Goal: Information Seeking & Learning: Learn about a topic

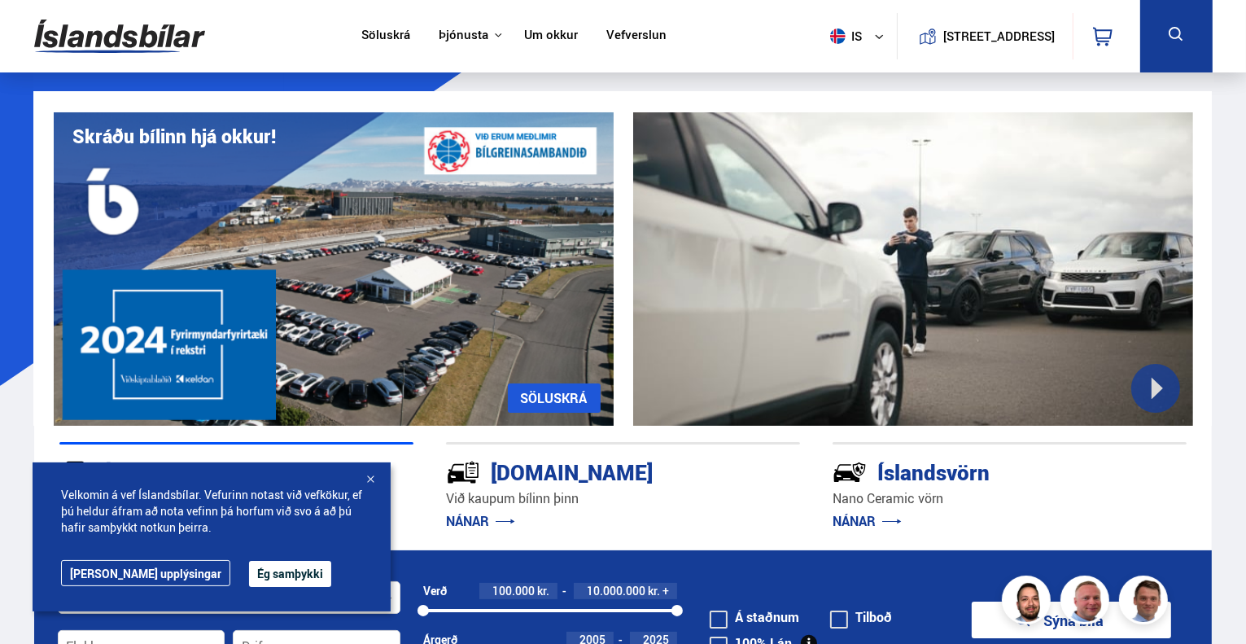
click at [249, 584] on button "Ég samþykki" at bounding box center [290, 574] width 82 height 26
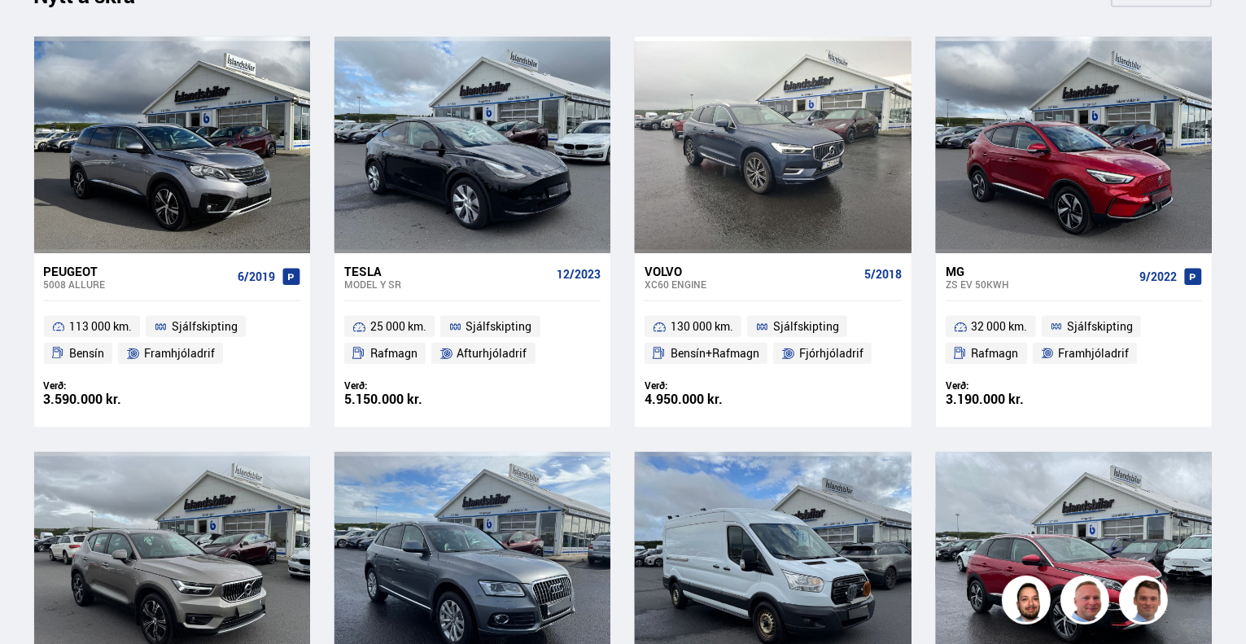
scroll to position [767, 0]
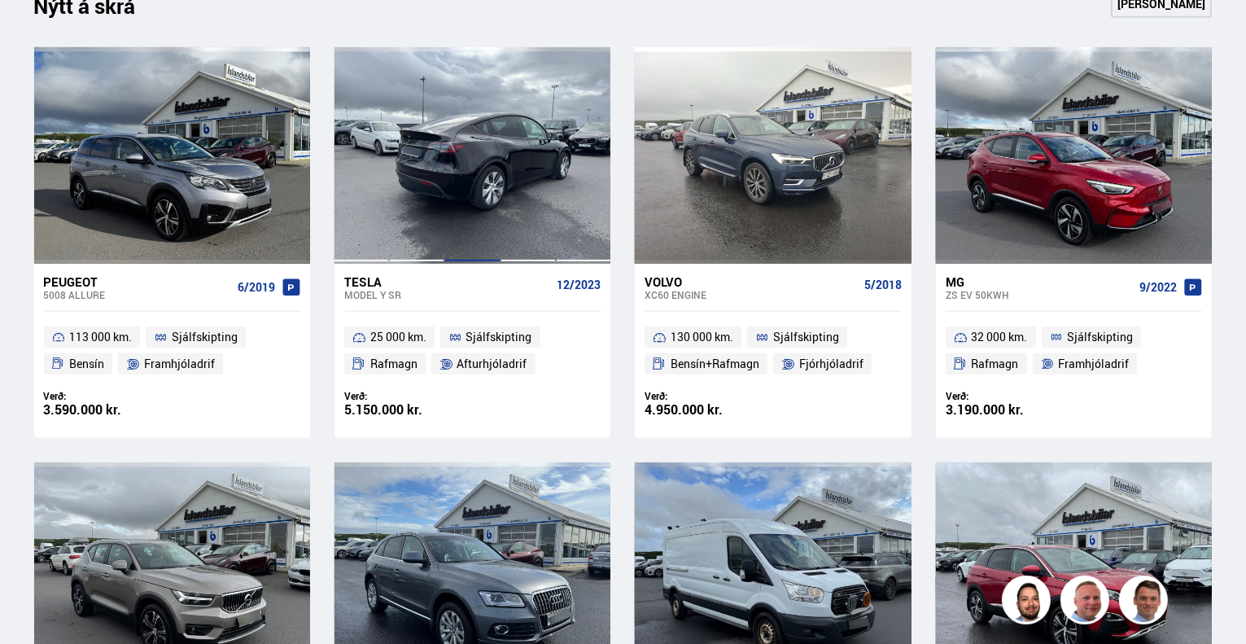
click at [485, 172] on div at bounding box center [471, 155] width 55 height 216
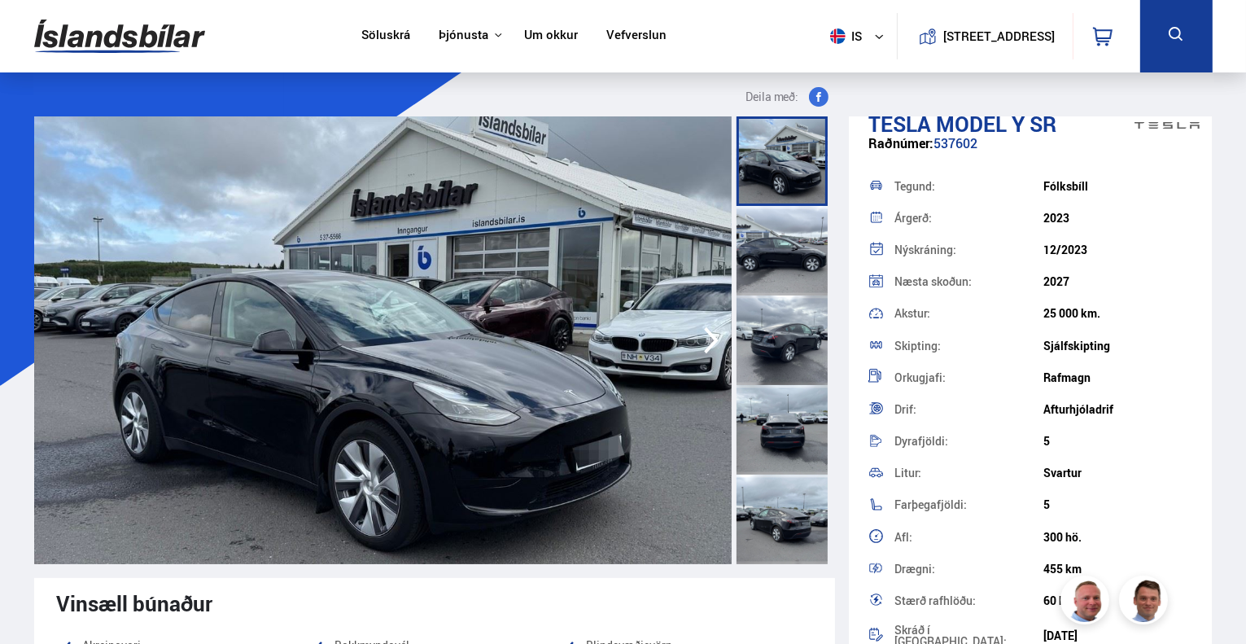
scroll to position [22, 0]
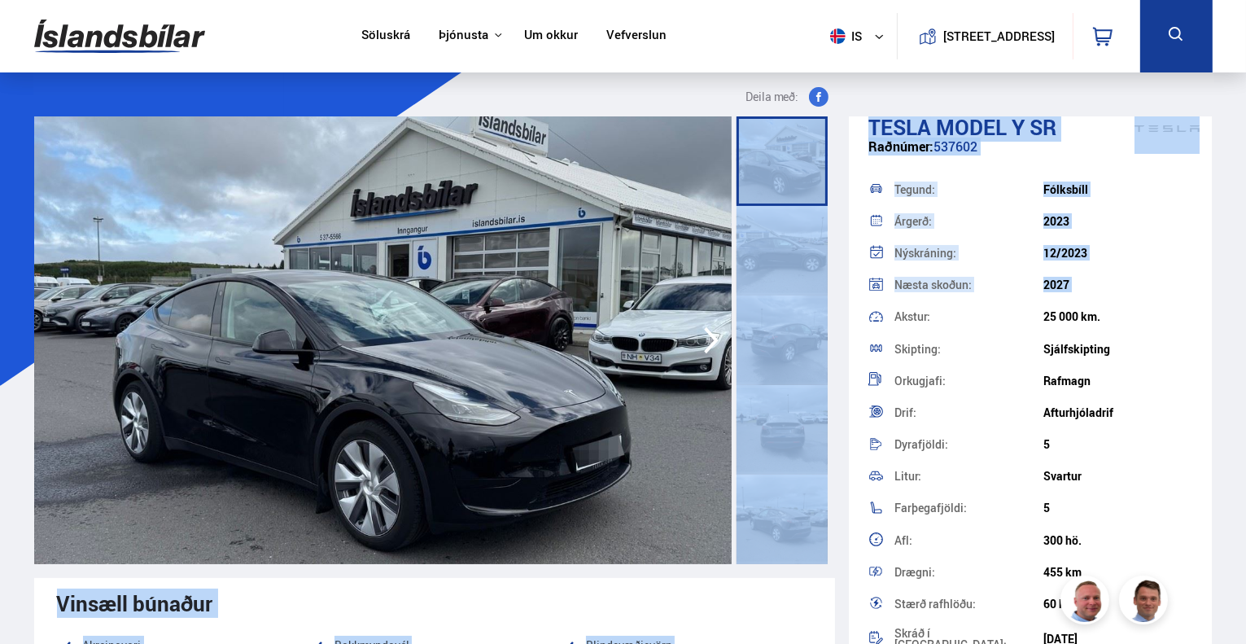
drag, startPoint x: 830, startPoint y: 177, endPoint x: 853, endPoint y: 308, distance: 133.8
click at [823, 220] on div at bounding box center [784, 339] width 101 height 447
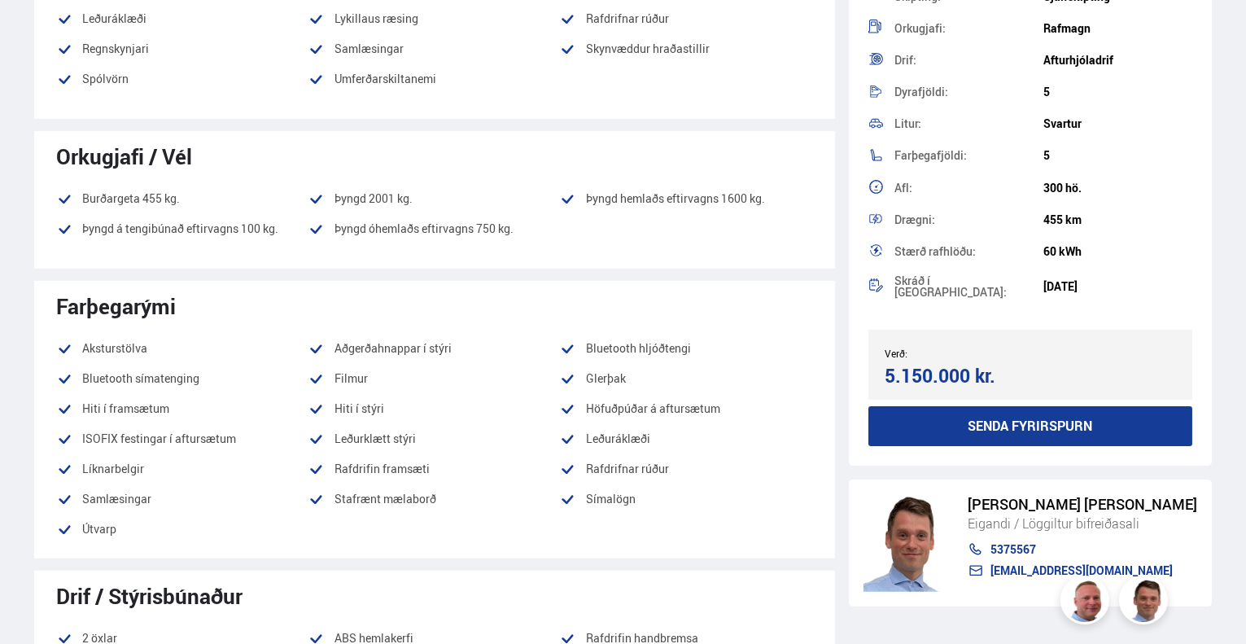
scroll to position [299, 0]
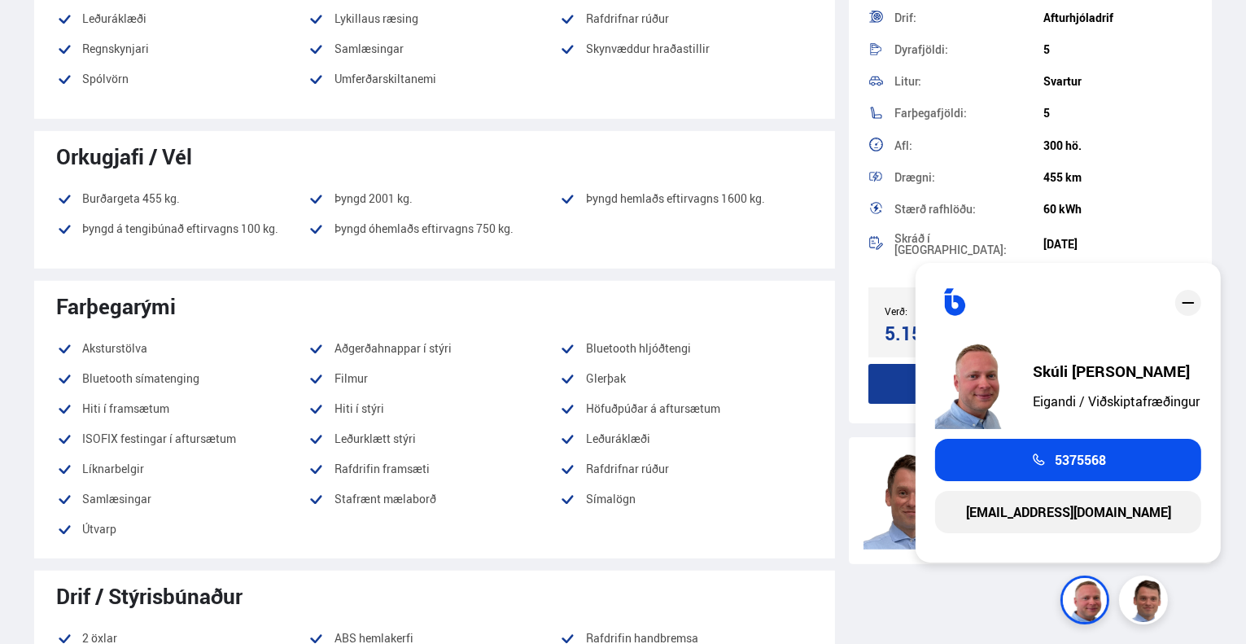
click at [1183, 302] on icon "close" at bounding box center [1188, 303] width 12 height 2
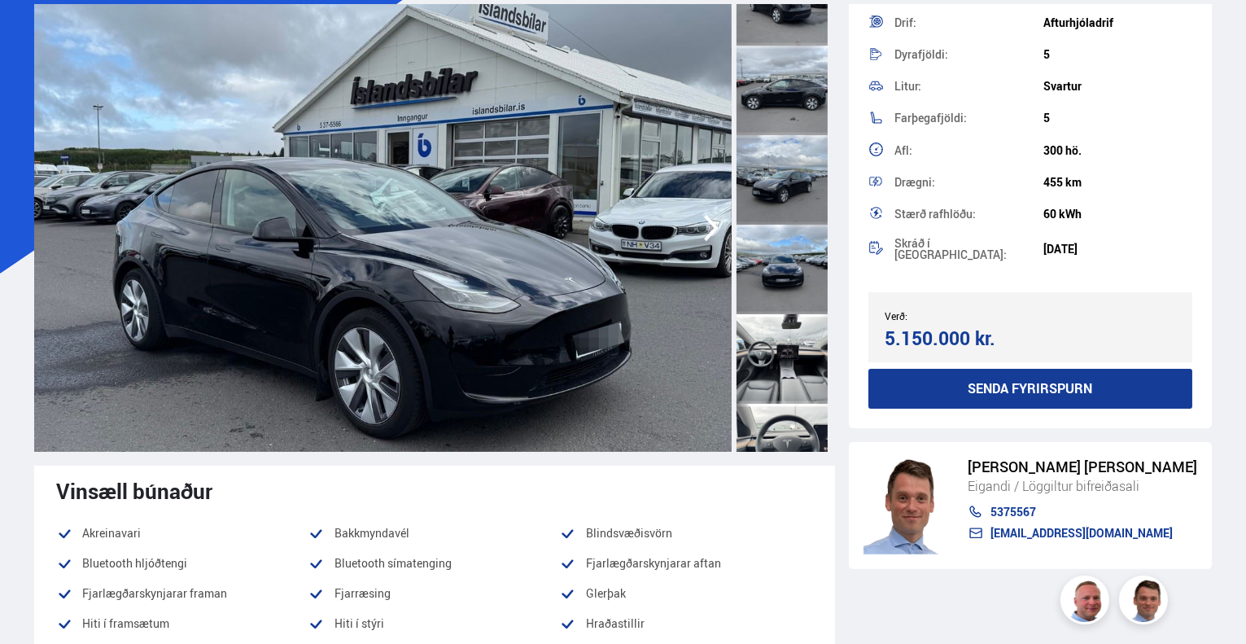
scroll to position [55, 0]
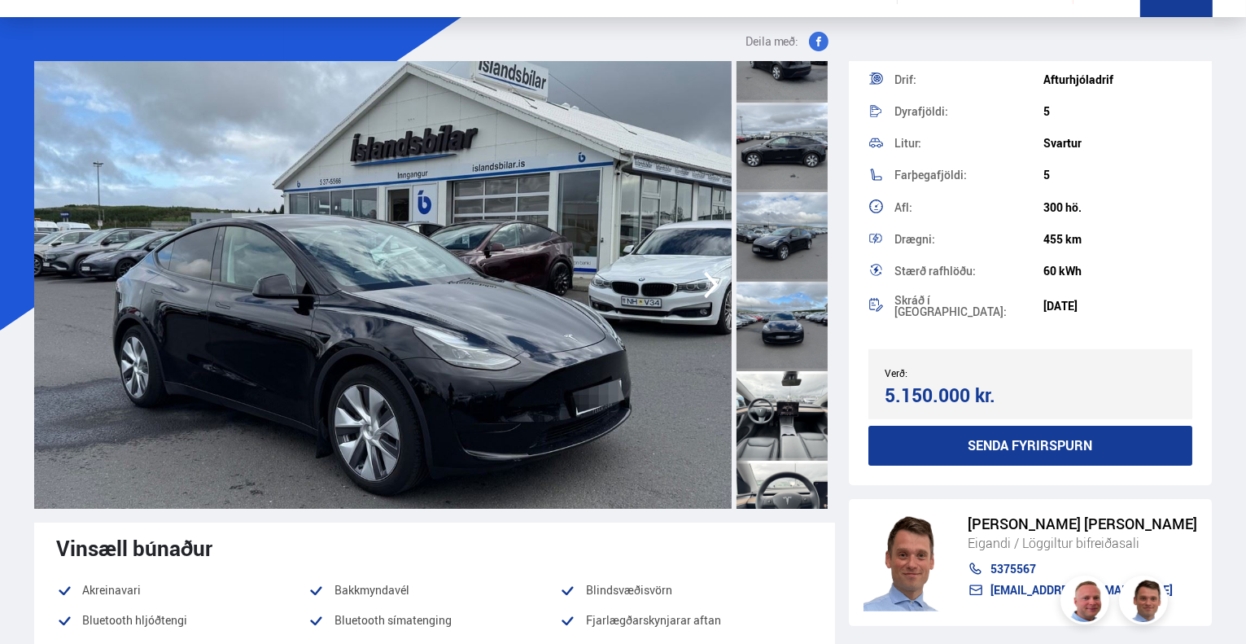
click at [235, 374] on img at bounding box center [382, 284] width 697 height 447
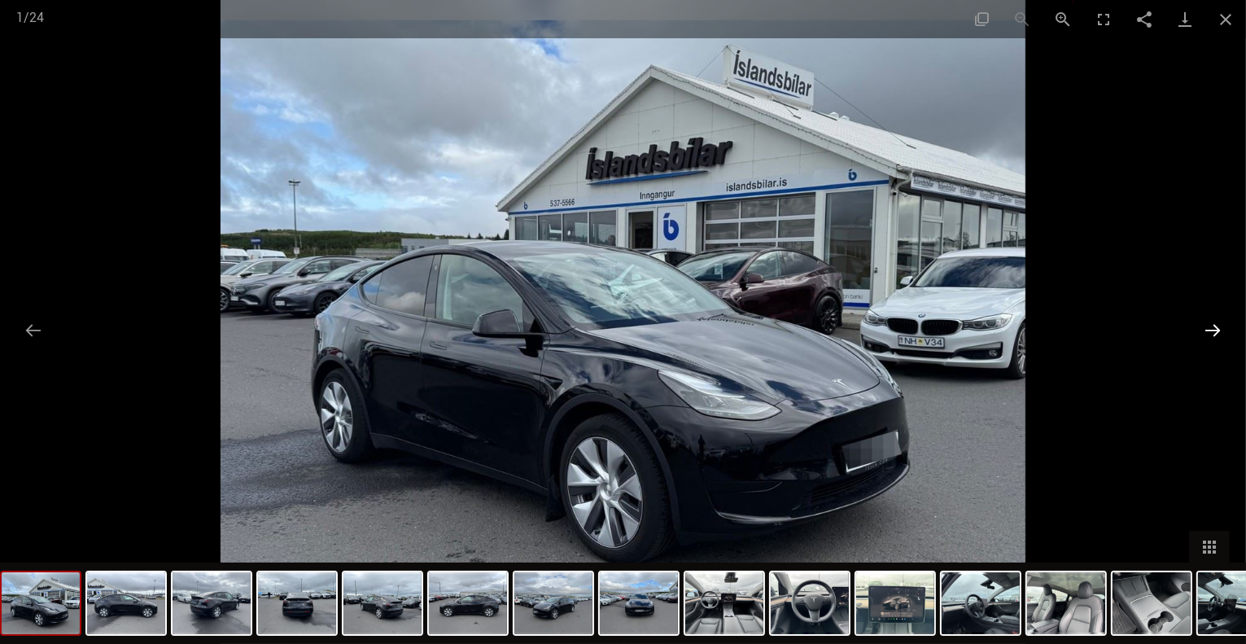
click at [1214, 329] on button "Next slide" at bounding box center [1212, 330] width 34 height 32
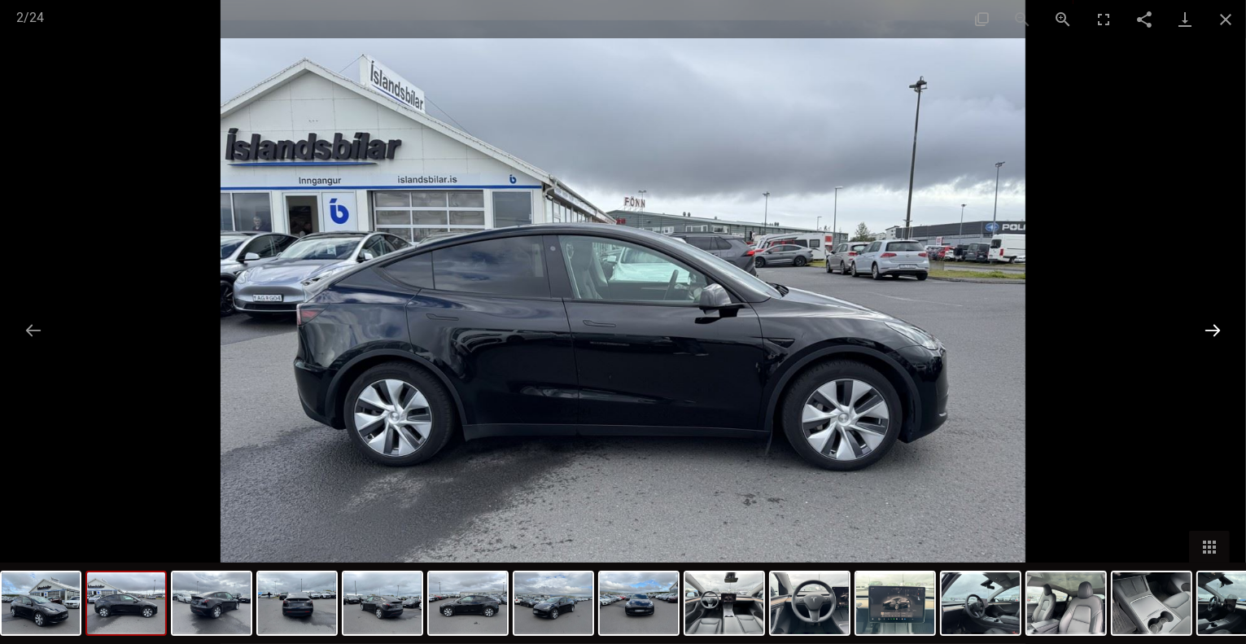
click at [1214, 329] on button "Next slide" at bounding box center [1212, 330] width 34 height 32
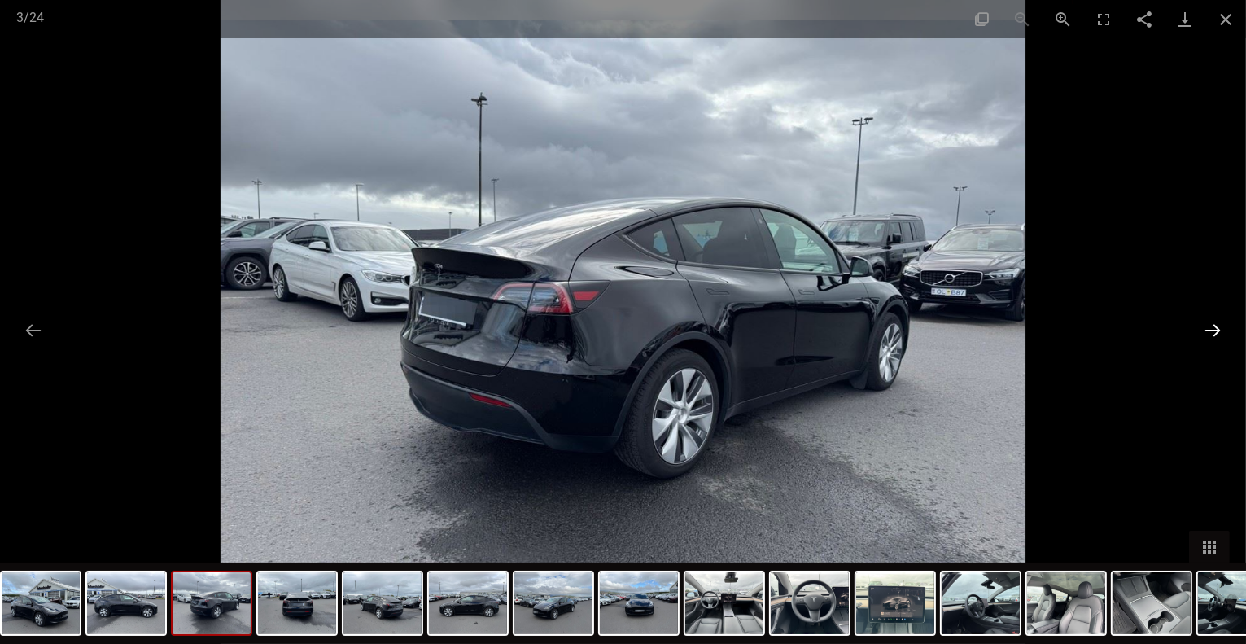
click at [1214, 329] on button "Next slide" at bounding box center [1212, 330] width 34 height 32
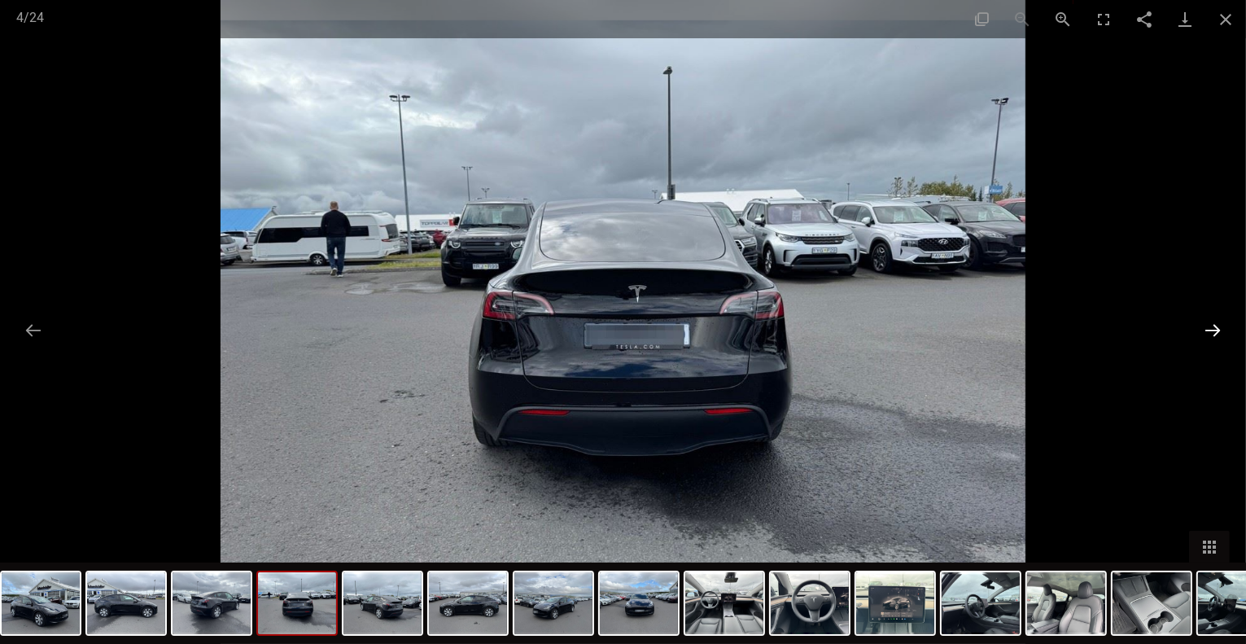
click at [1214, 329] on button "Next slide" at bounding box center [1212, 330] width 34 height 32
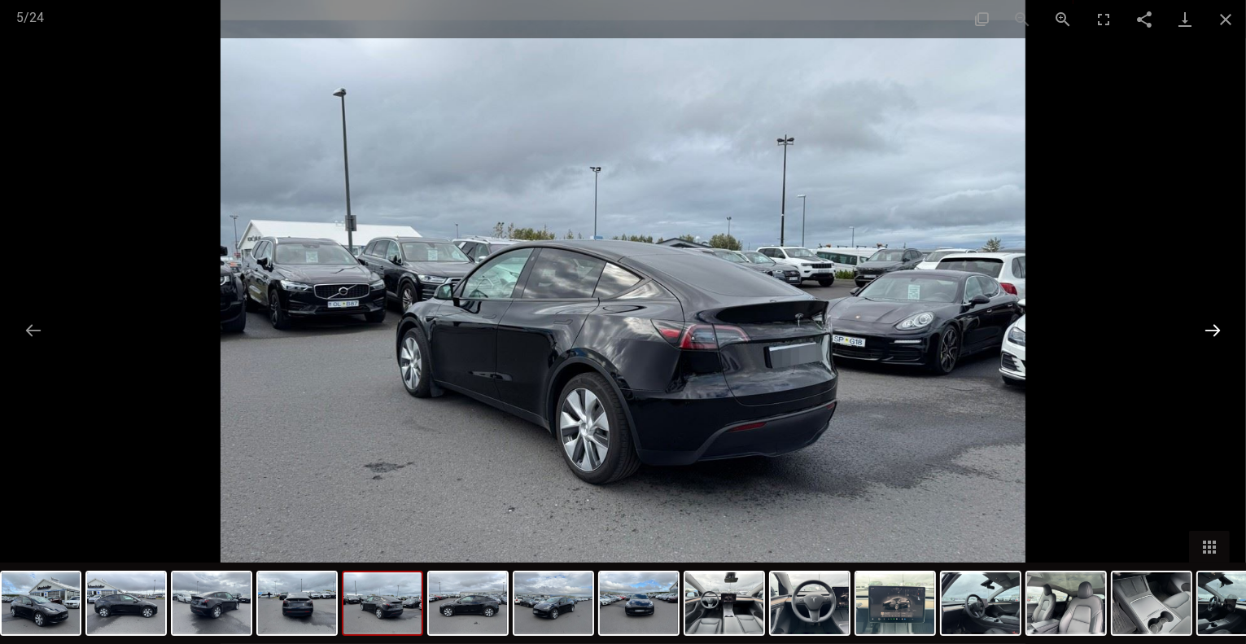
click at [1214, 329] on button "Next slide" at bounding box center [1212, 330] width 34 height 32
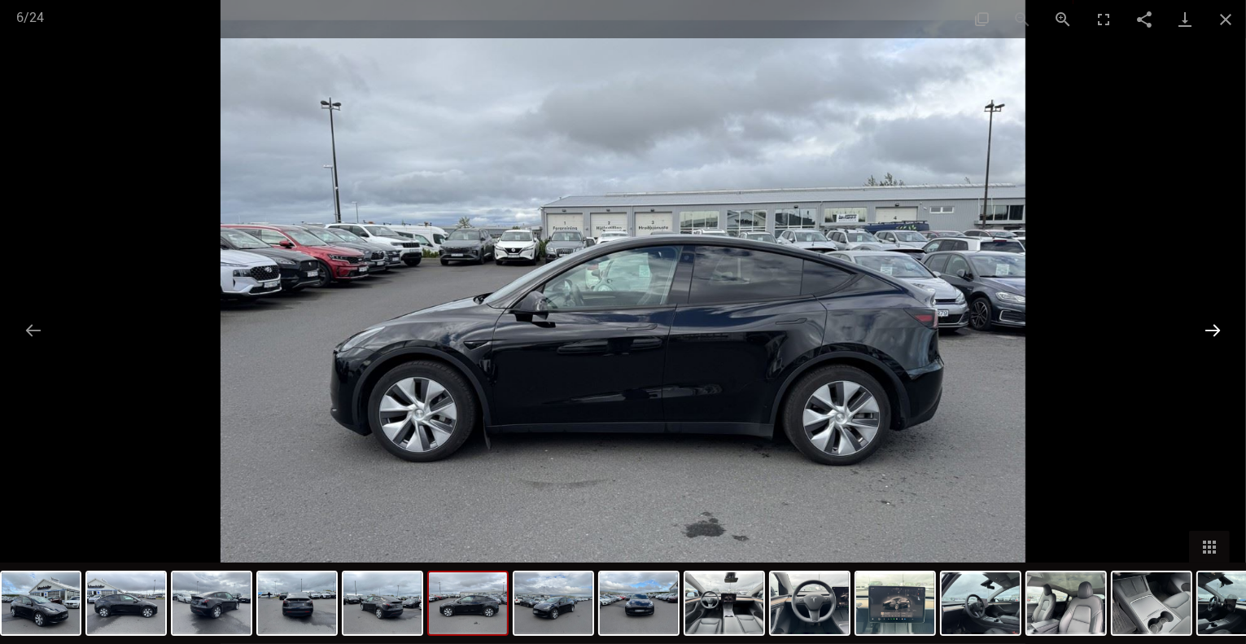
click at [1214, 329] on button "Next slide" at bounding box center [1212, 330] width 34 height 32
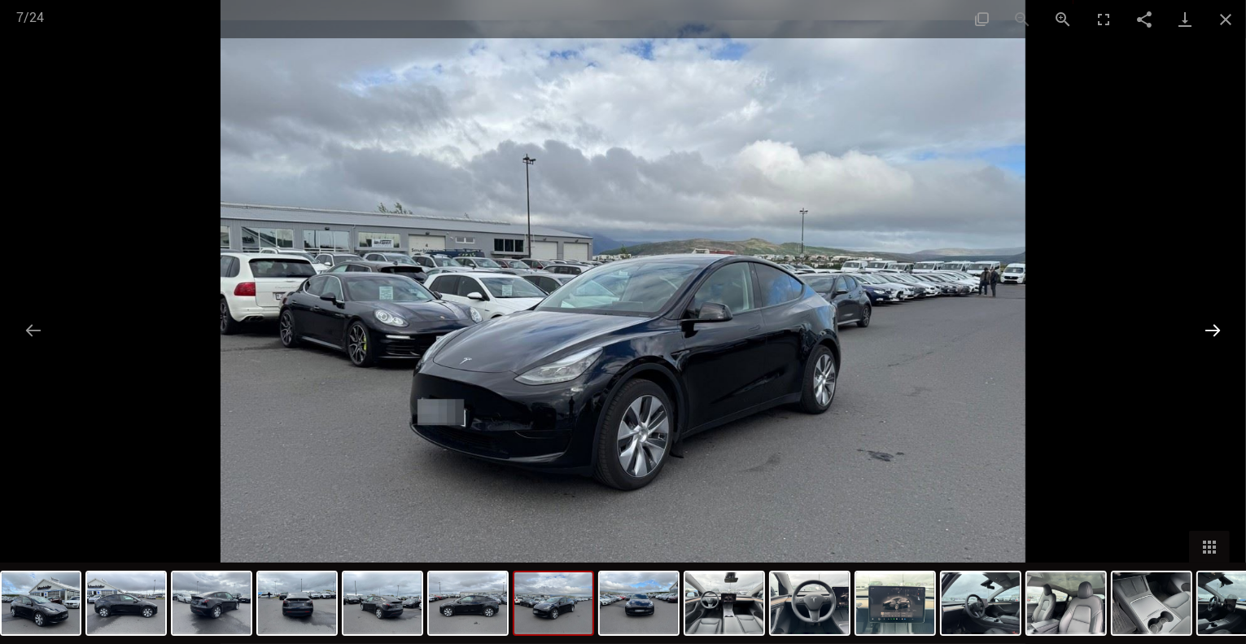
click at [1214, 329] on button "Next slide" at bounding box center [1212, 330] width 34 height 32
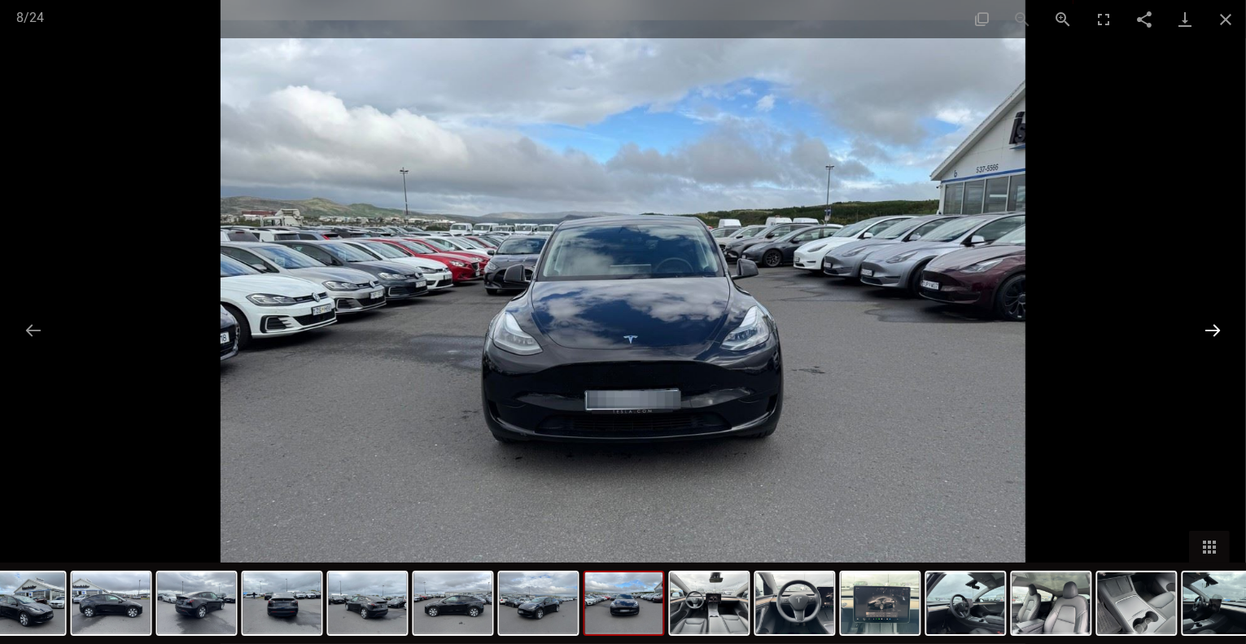
click at [1214, 329] on button "Next slide" at bounding box center [1212, 330] width 34 height 32
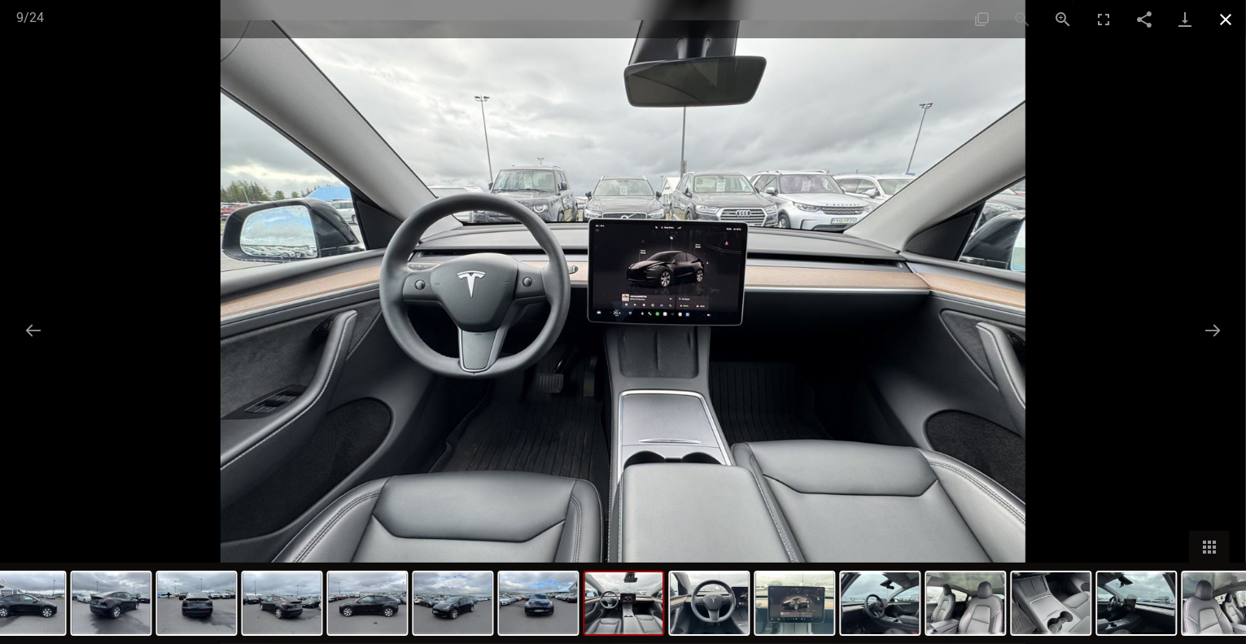
click at [1227, 12] on button "Close gallery" at bounding box center [1225, 19] width 41 height 38
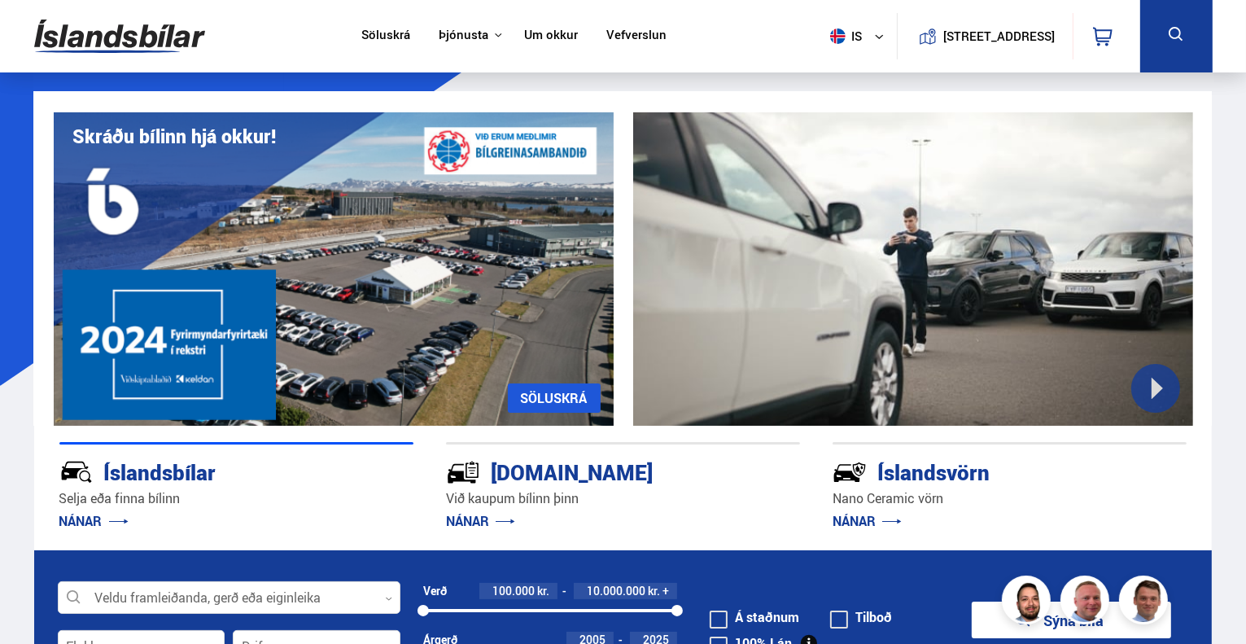
click at [543, 38] on link "Um okkur" at bounding box center [551, 36] width 54 height 17
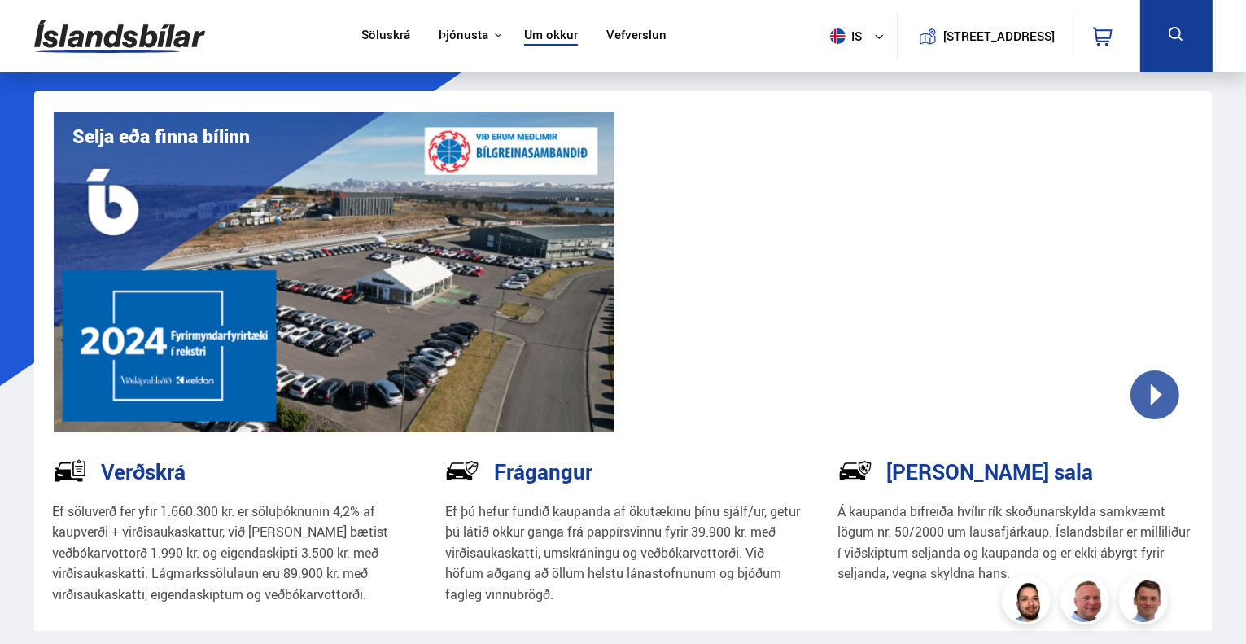
click at [853, 34] on button "is" at bounding box center [859, 36] width 73 height 48
click at [832, 103] on link "pl" at bounding box center [848, 96] width 86 height 23
